Goal: Task Accomplishment & Management: Manage account settings

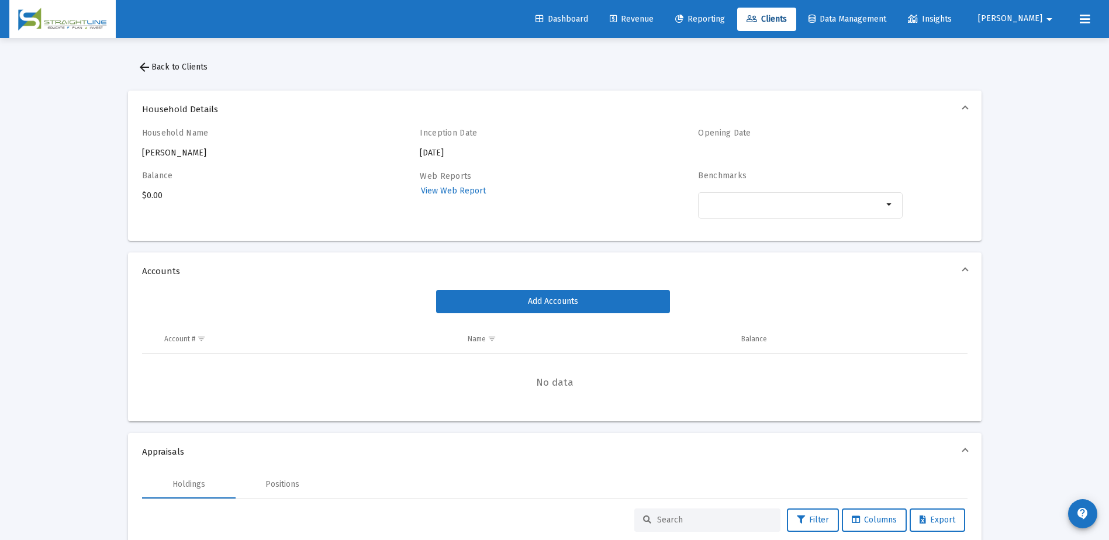
drag, startPoint x: 1032, startPoint y: 19, endPoint x: 1036, endPoint y: 25, distance: 6.8
click at [1035, 19] on span "[PERSON_NAME]" at bounding box center [1010, 19] width 64 height 10
drag, startPoint x: 1043, startPoint y: 45, endPoint x: 894, endPoint y: 78, distance: 152.8
click at [1043, 45] on span "Settings" at bounding box center [1056, 50] width 35 height 28
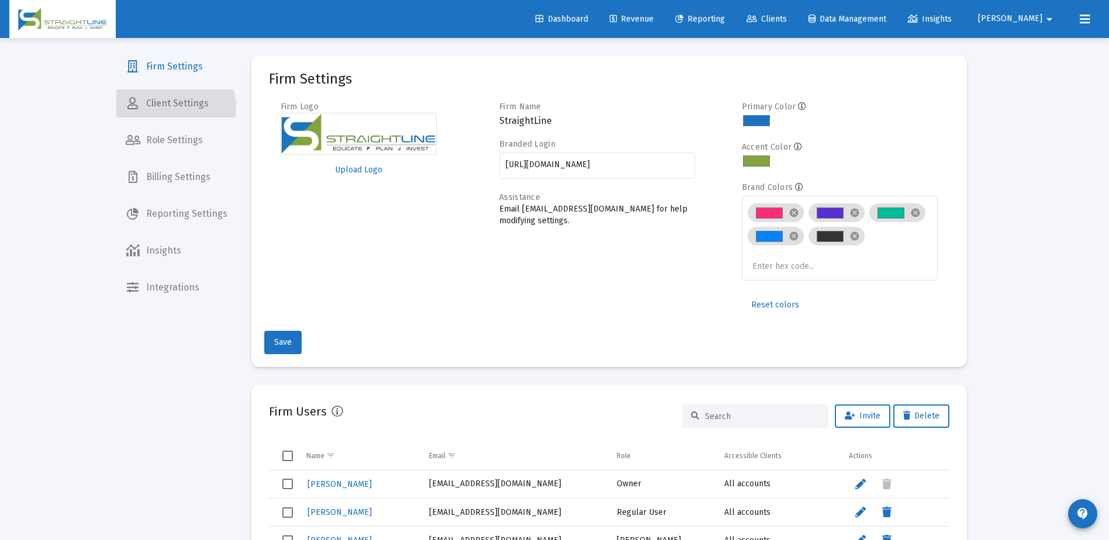
click at [171, 108] on span "Client Settings" at bounding box center [176, 103] width 120 height 28
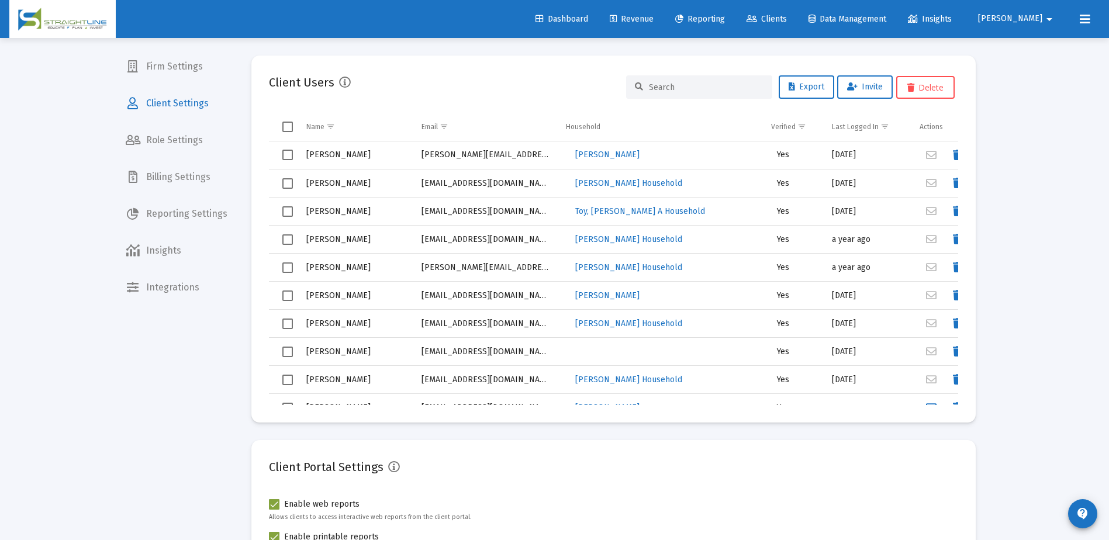
click at [285, 129] on span "Select all" at bounding box center [287, 127] width 11 height 11
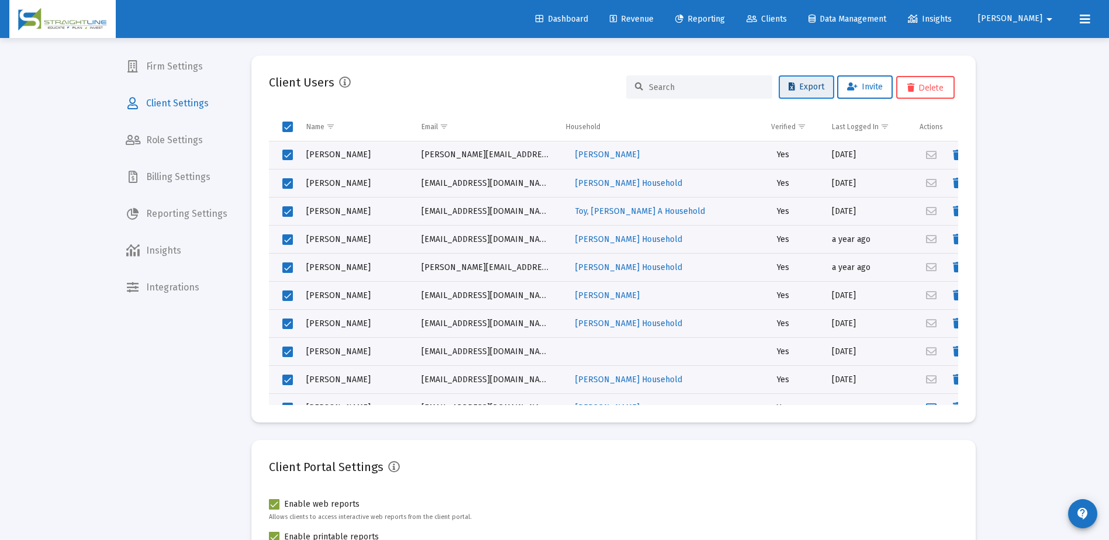
click at [799, 79] on button "Export" at bounding box center [807, 86] width 56 height 23
